Goal: Check status: Check status

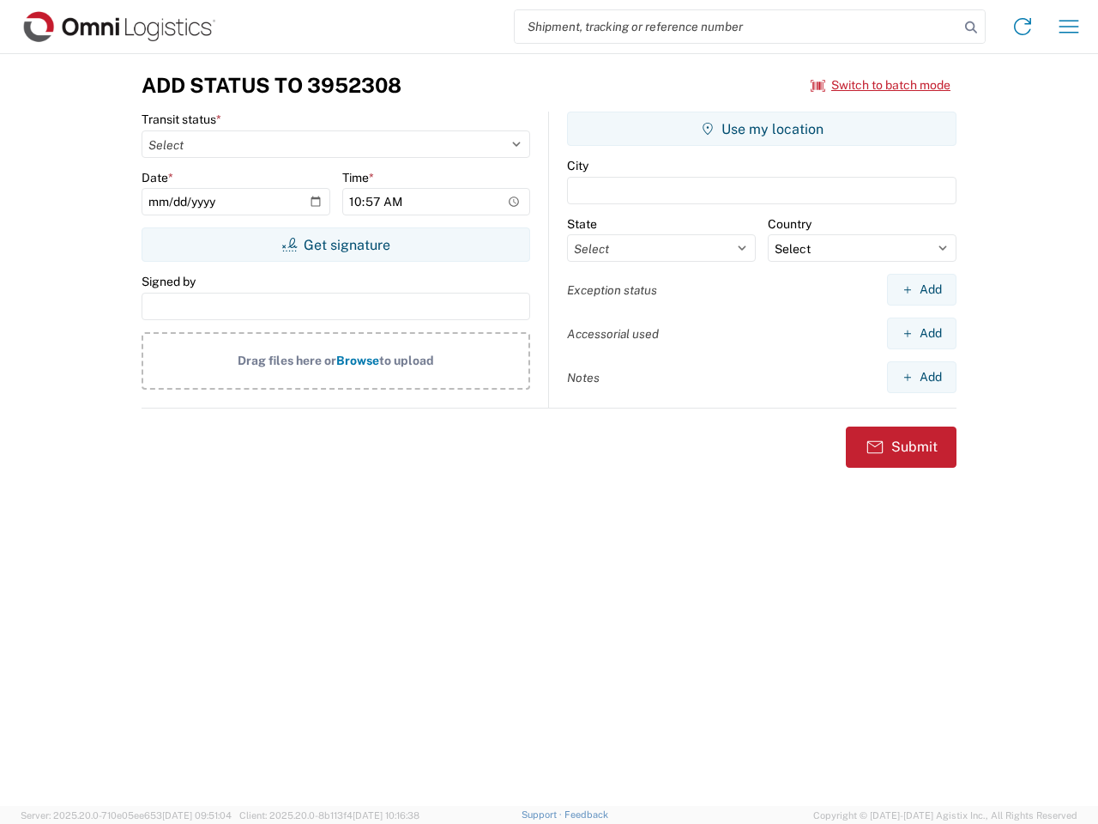
click at [737, 27] on input "search" at bounding box center [737, 26] width 445 height 33
click at [971, 27] on icon at bounding box center [971, 27] width 24 height 24
click at [1023, 27] on icon at bounding box center [1022, 26] width 27 height 27
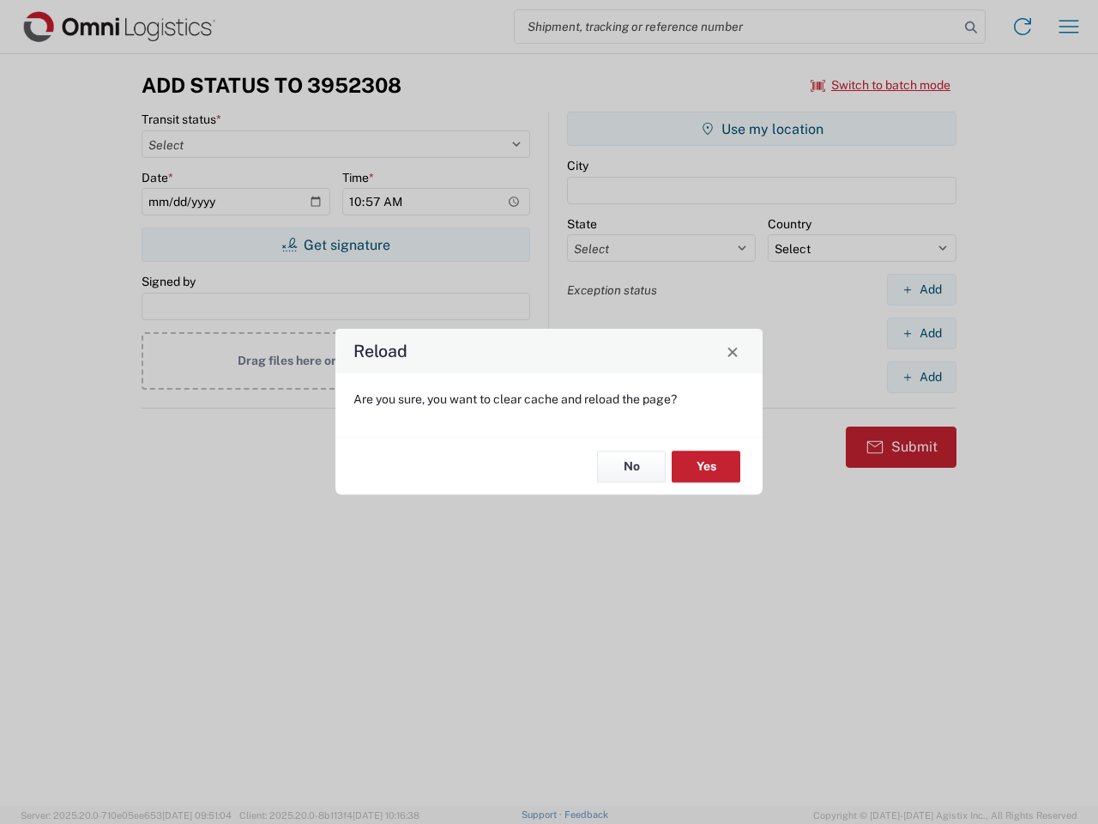
click at [1069, 27] on div "Reload Are you sure, you want to clear cache and reload the page? No Yes" at bounding box center [549, 412] width 1098 height 824
click at [881, 85] on div "Reload Are you sure, you want to clear cache and reload the page? No Yes" at bounding box center [549, 412] width 1098 height 824
click at [336, 245] on div "Reload Are you sure, you want to clear cache and reload the page? No Yes" at bounding box center [549, 412] width 1098 height 824
click at [762, 129] on div "Reload Are you sure, you want to clear cache and reload the page? No Yes" at bounding box center [549, 412] width 1098 height 824
click at [922, 289] on div "Reload Are you sure, you want to clear cache and reload the page? No Yes" at bounding box center [549, 412] width 1098 height 824
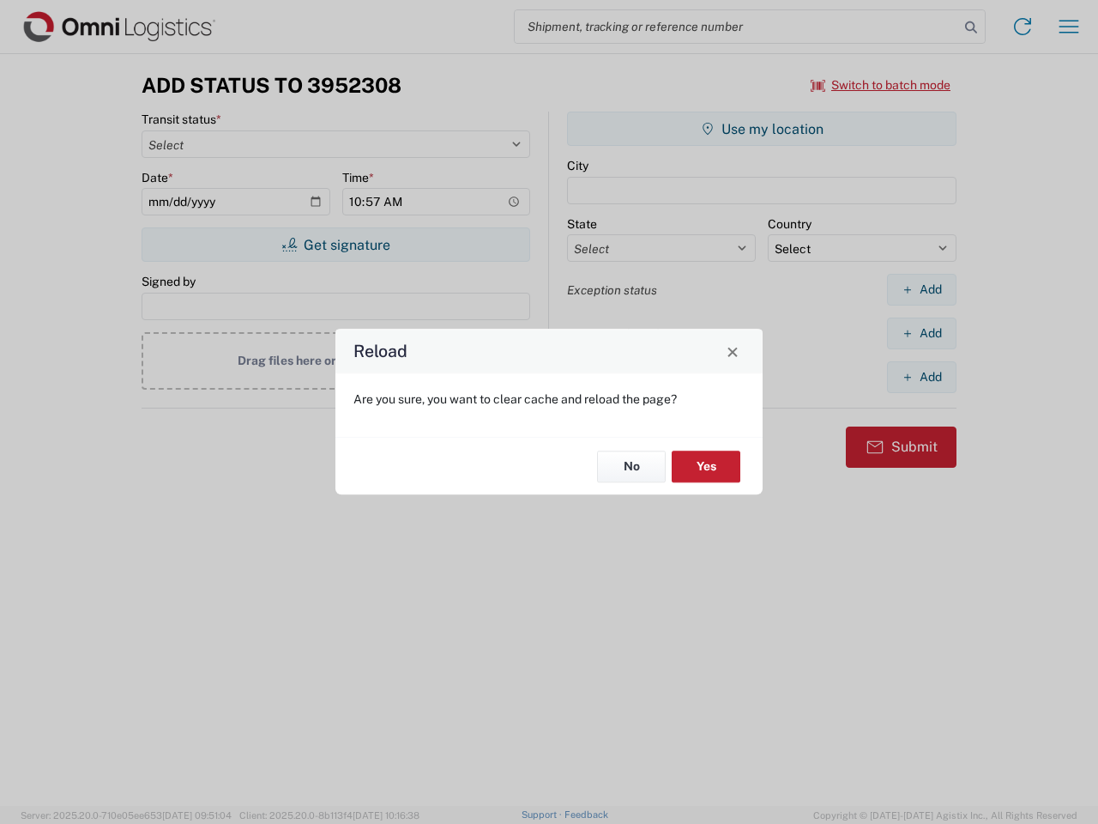
click at [922, 333] on div "Reload Are you sure, you want to clear cache and reload the page? No Yes" at bounding box center [549, 412] width 1098 height 824
click at [922, 377] on div "Reload Are you sure, you want to clear cache and reload the page? No Yes" at bounding box center [549, 412] width 1098 height 824
